Goal: Transaction & Acquisition: Purchase product/service

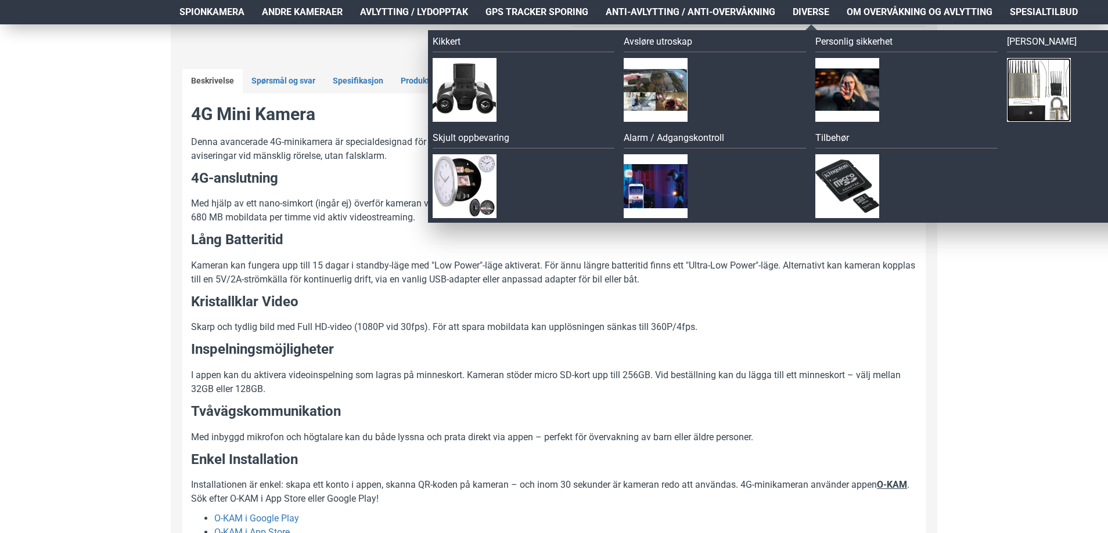
click at [1041, 63] on img at bounding box center [1039, 90] width 64 height 64
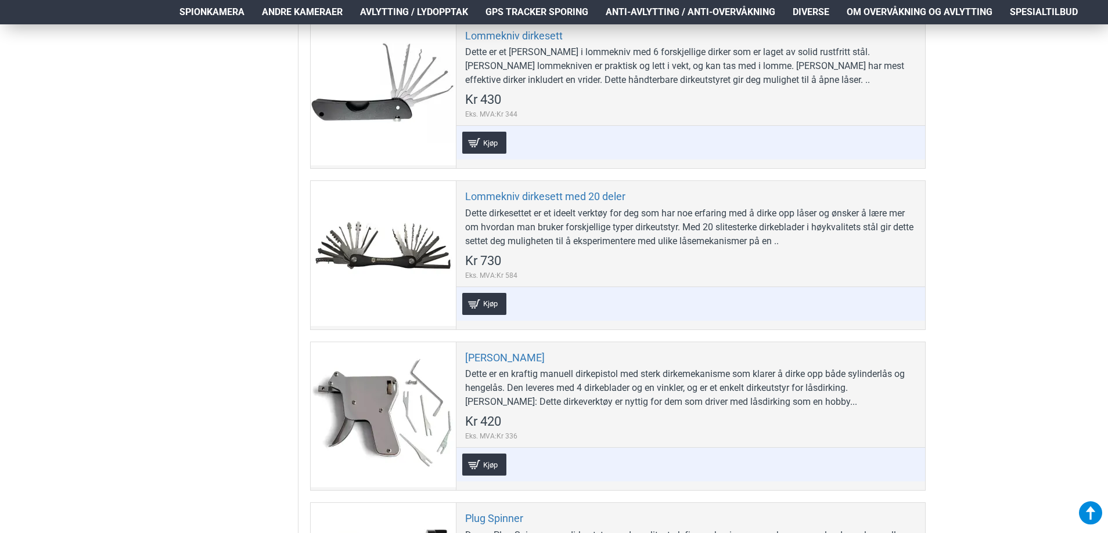
scroll to position [1509, 0]
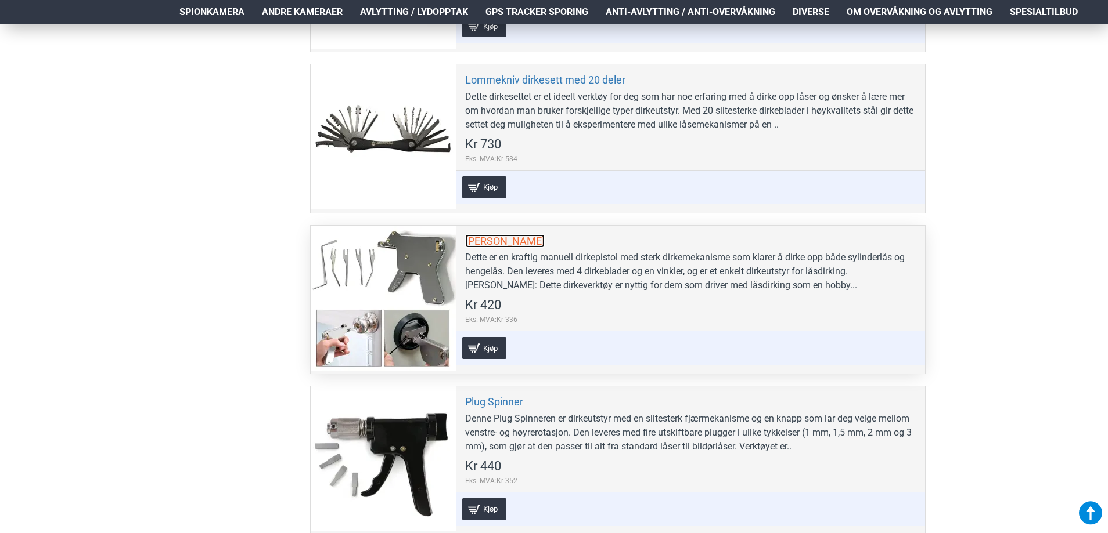
click at [532, 241] on link "[PERSON_NAME]" at bounding box center [505, 241] width 80 height 13
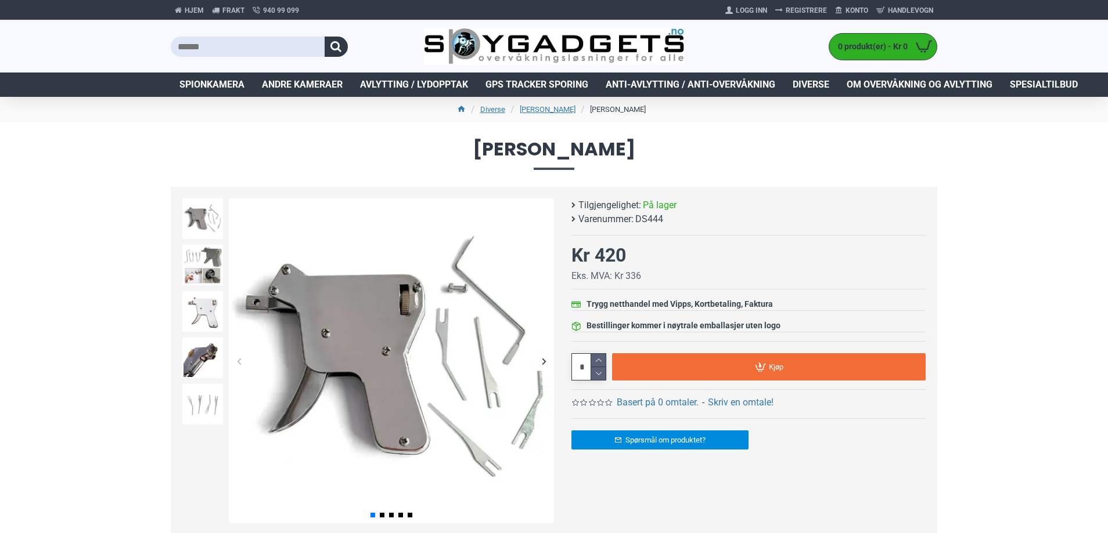
drag, startPoint x: 655, startPoint y: 151, endPoint x: 456, endPoint y: 157, distance: 199.8
click at [456, 157] on span "[PERSON_NAME]" at bounding box center [554, 155] width 766 height 30
copy span "[PERSON_NAME]"
drag, startPoint x: 597, startPoint y: 258, endPoint x: 622, endPoint y: 258, distance: 25.5
click at [622, 258] on div "Kr 420" at bounding box center [598, 255] width 55 height 28
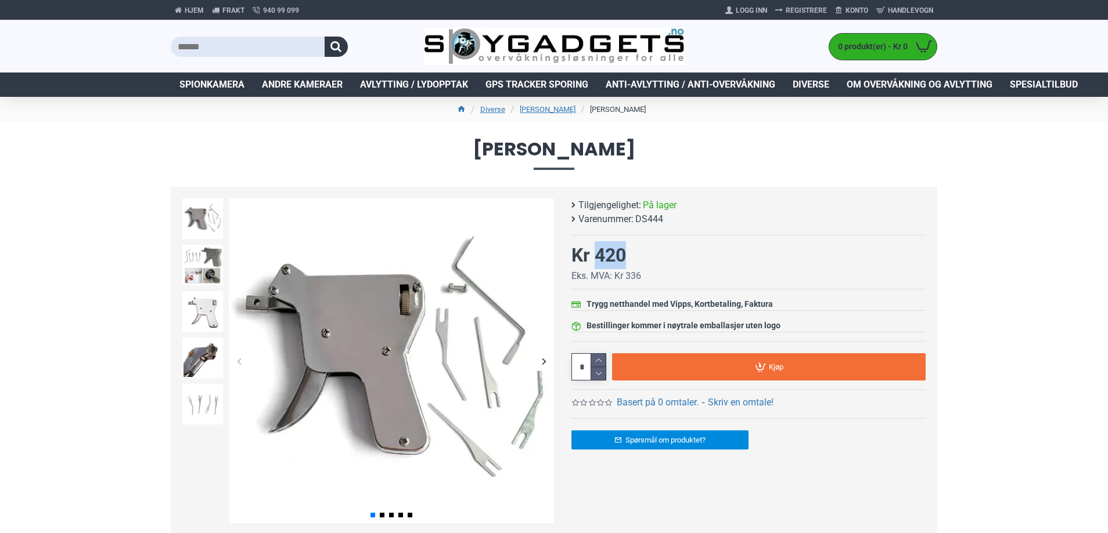
copy div "420"
